Goal: Check status

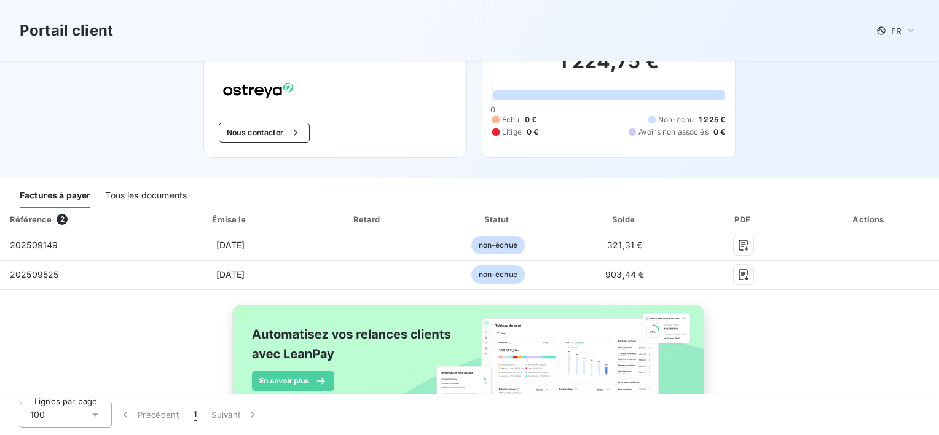
scroll to position [49, 0]
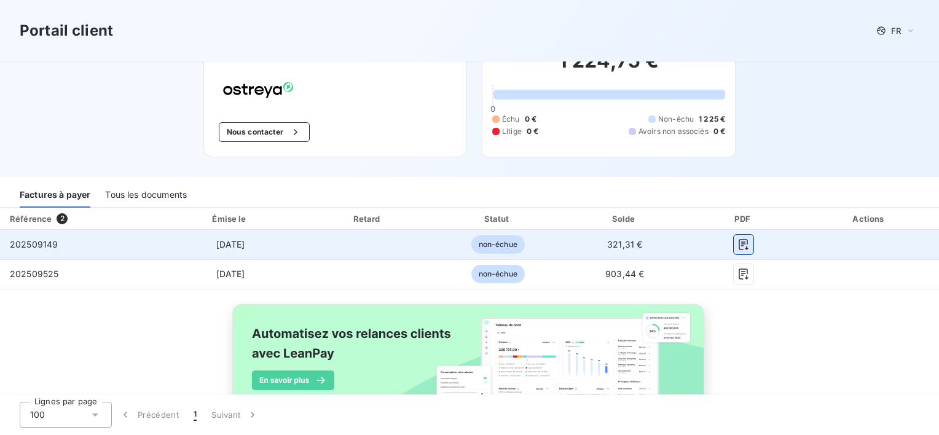
click at [738, 245] on icon "button" at bounding box center [743, 244] width 12 height 12
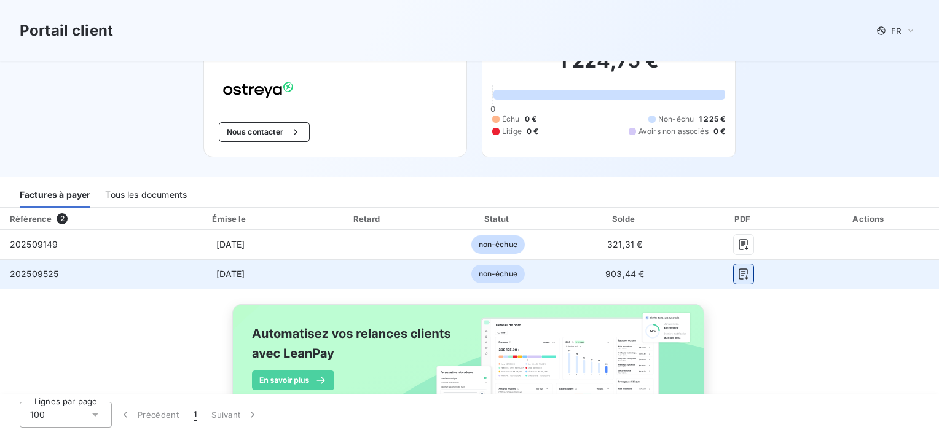
click at [743, 278] on button "button" at bounding box center [744, 274] width 20 height 20
